Goal: Information Seeking & Learning: Learn about a topic

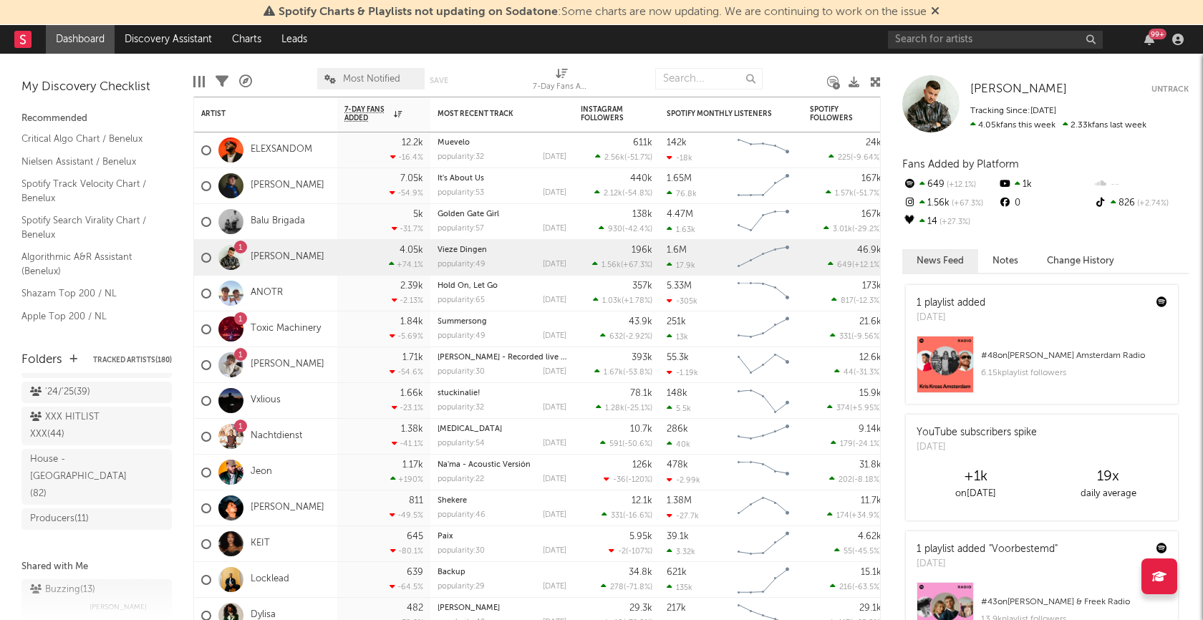
scroll to position [674, 0]
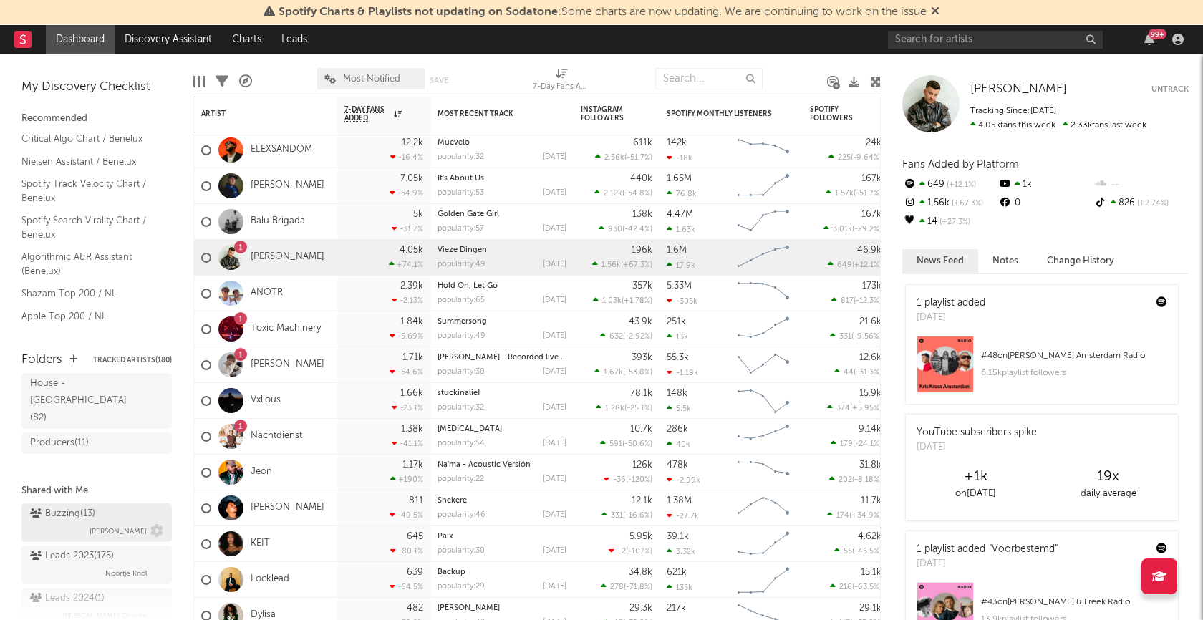
click at [65, 506] on div "Buzzing ( 13 ) [PERSON_NAME]" at bounding box center [96, 523] width 133 height 34
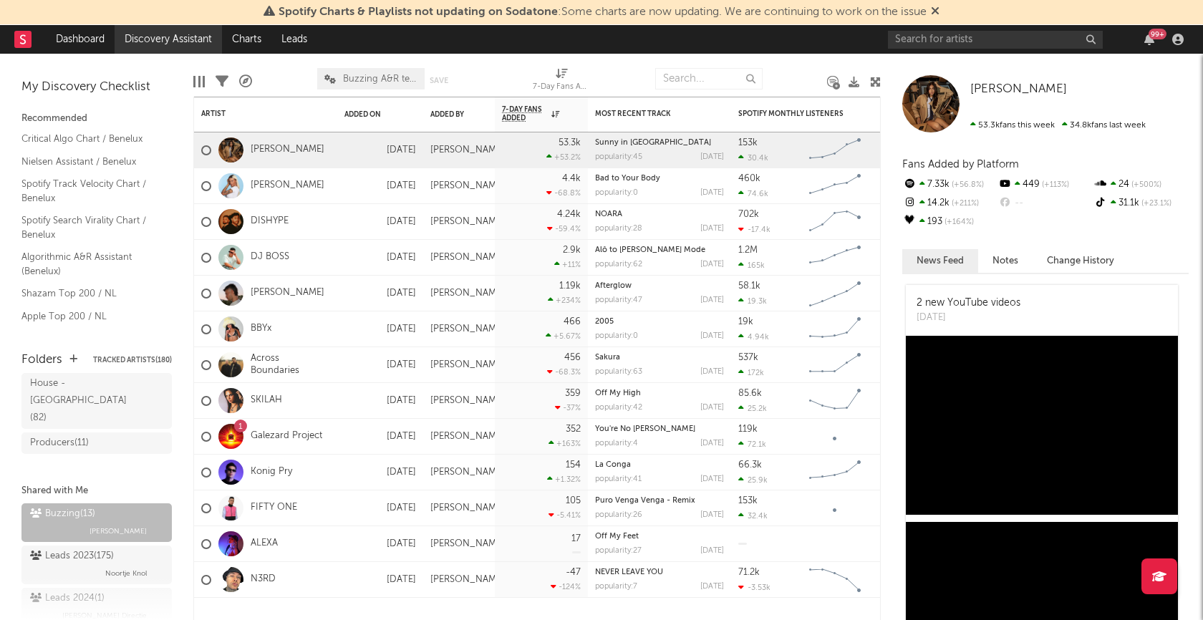
click at [181, 29] on link "Discovery Assistant" at bounding box center [168, 39] width 107 height 29
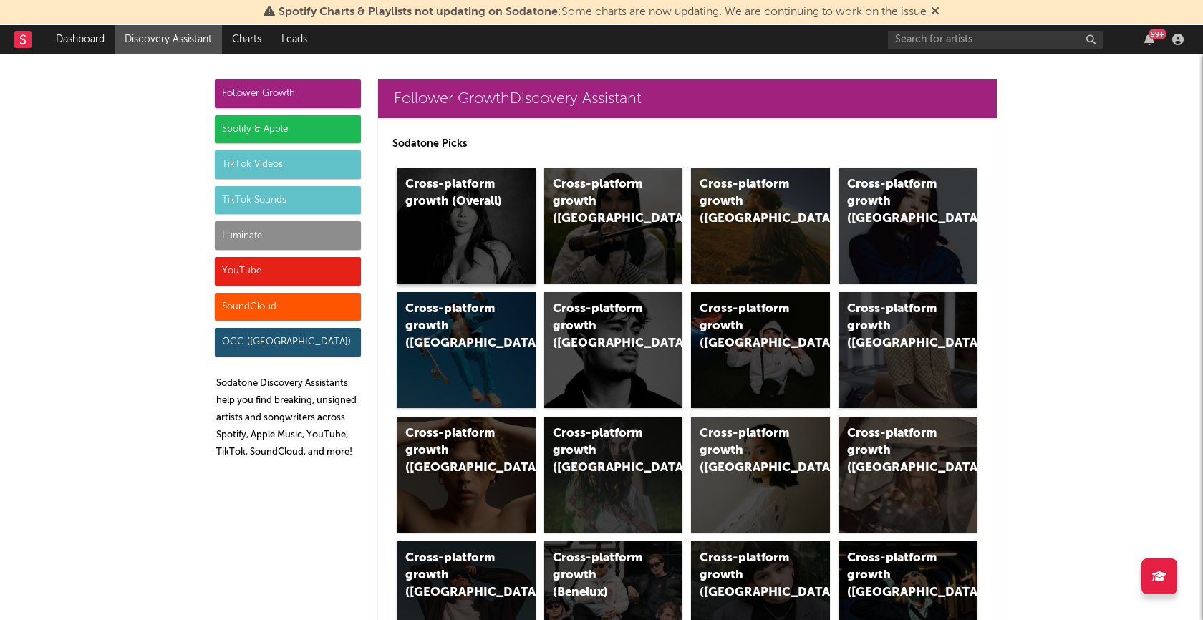
click at [457, 228] on div "Cross-platform growth (Overall)" at bounding box center [466, 226] width 139 height 116
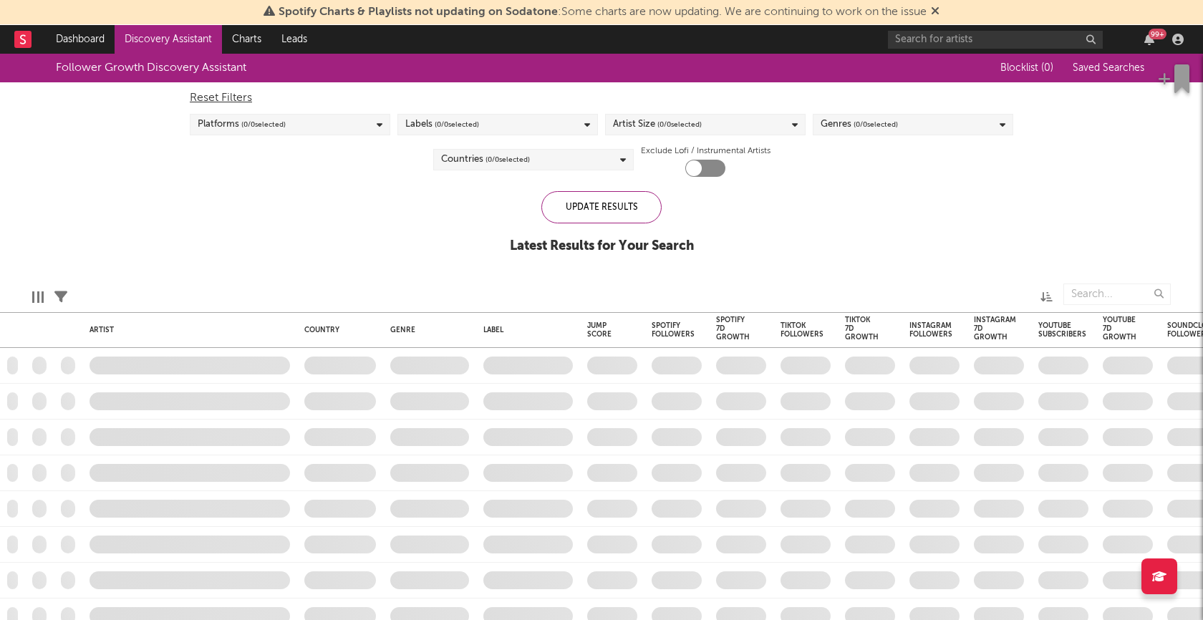
checkbox input "true"
